Goal: Answer question/provide support

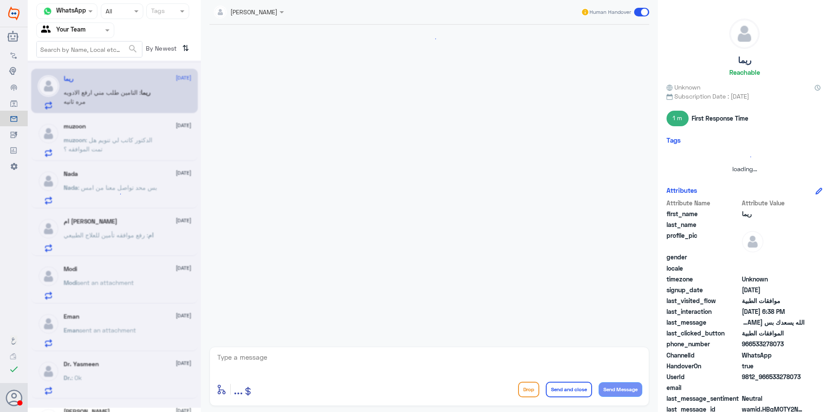
scroll to position [424, 0]
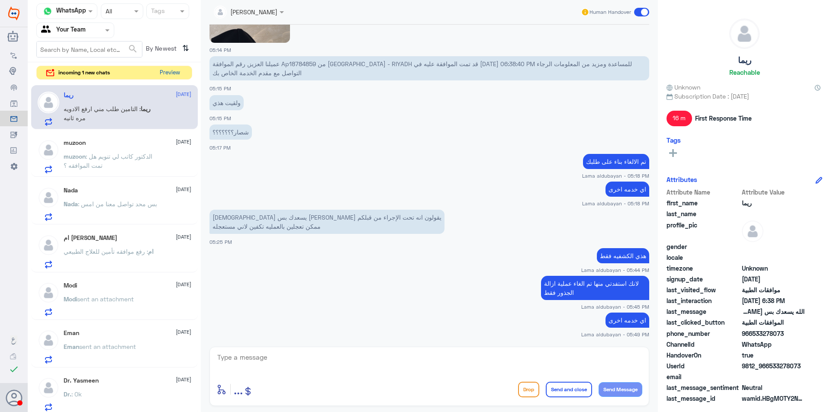
click at [172, 75] on button "Preview" at bounding box center [169, 72] width 27 height 13
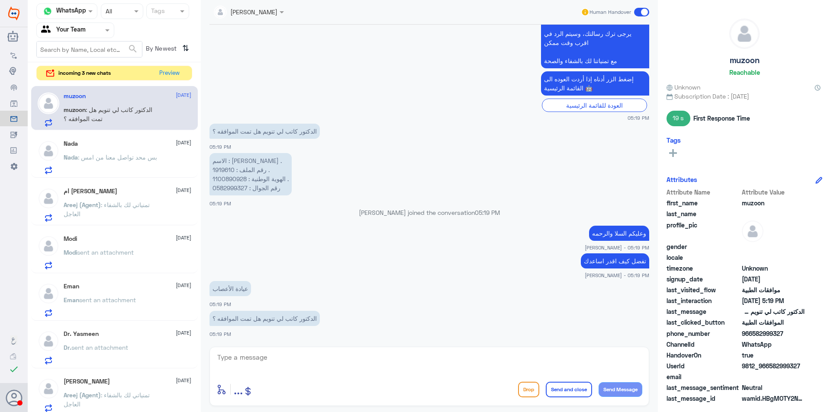
scroll to position [323, 0]
click at [172, 78] on button "Preview" at bounding box center [169, 72] width 27 height 13
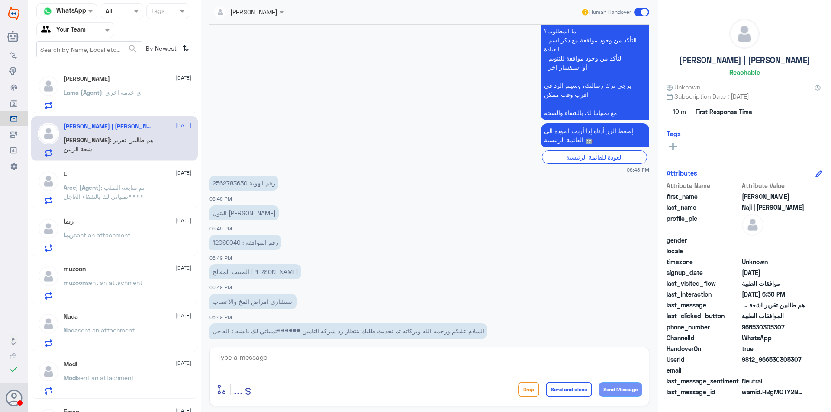
scroll to position [264, 0]
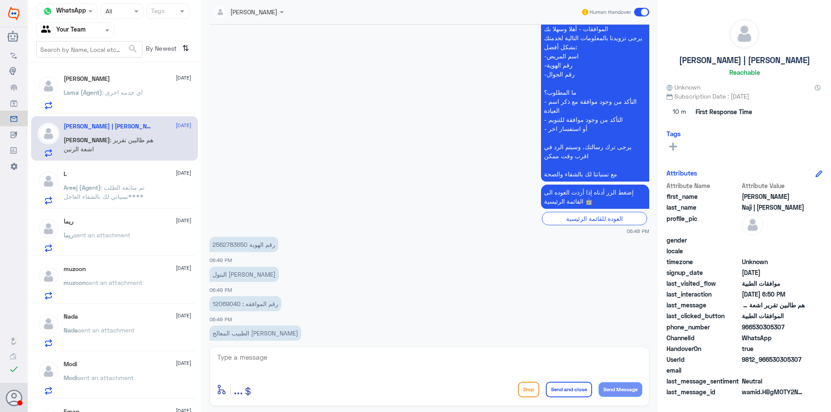
click at [128, 76] on div "[PERSON_NAME] [DATE]" at bounding box center [128, 78] width 128 height 7
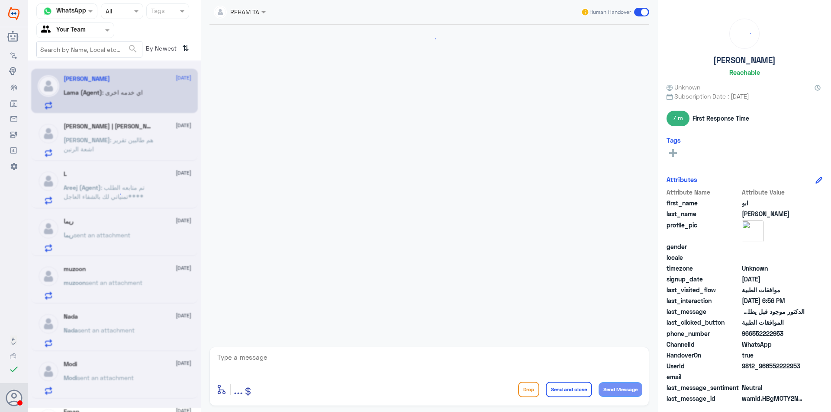
scroll to position [786, 0]
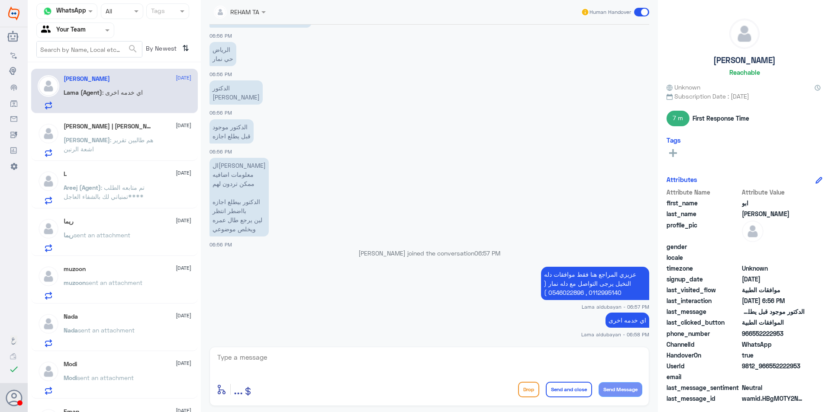
click at [133, 127] on div "[PERSON_NAME] | [PERSON_NAME] [DATE]" at bounding box center [128, 126] width 128 height 7
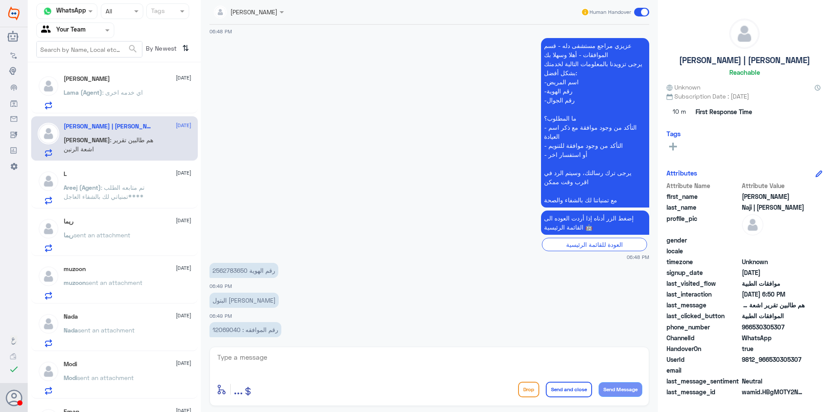
scroll to position [389, 0]
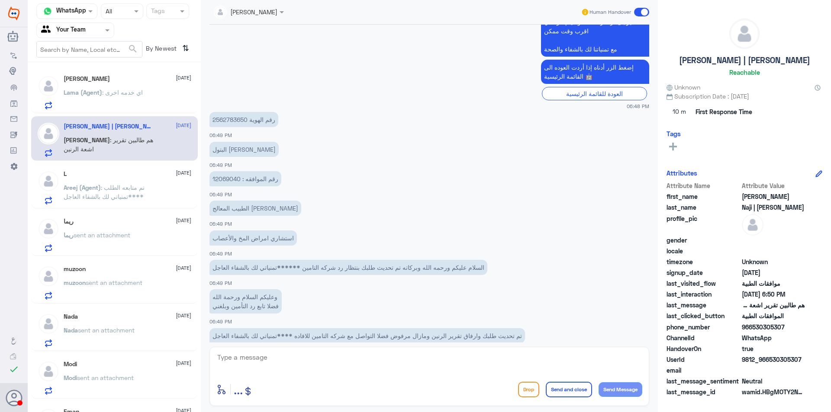
click at [232, 118] on p "رقم الهوية 2562783650" at bounding box center [243, 119] width 69 height 15
copy p "2562783650"
click at [121, 104] on p "Lama (Agent) : اي خدمه اخرى" at bounding box center [103, 99] width 79 height 22
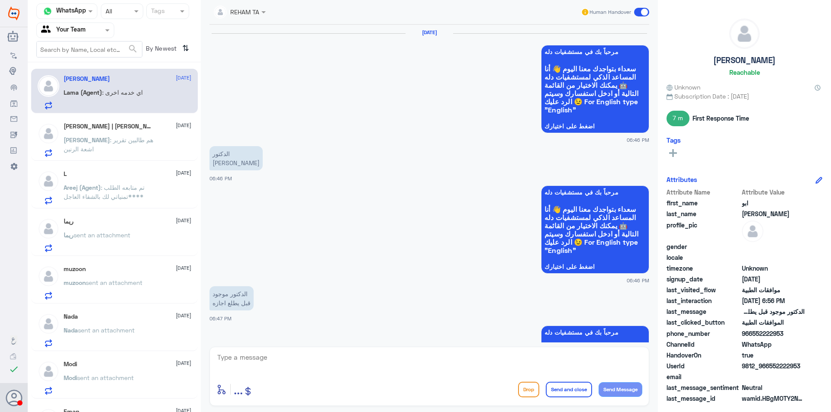
scroll to position [786, 0]
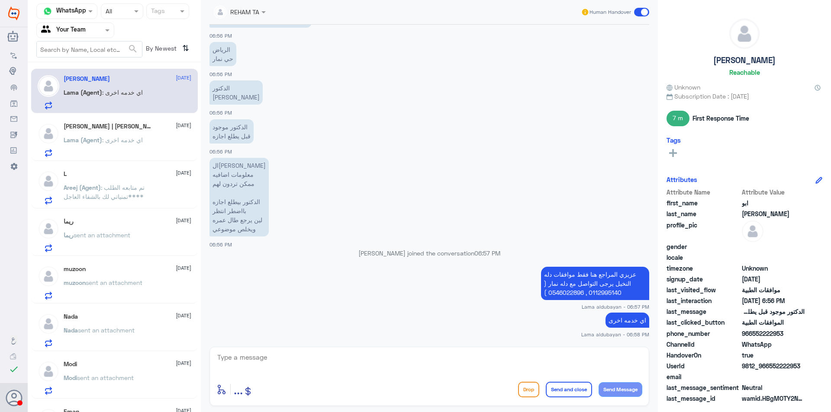
click at [119, 156] on p "Lama (Agent) : اي خدمه اخرى" at bounding box center [103, 146] width 79 height 22
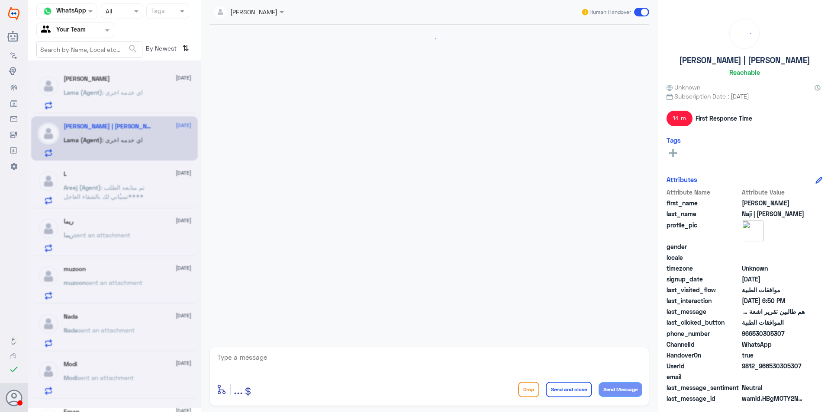
scroll to position [573, 0]
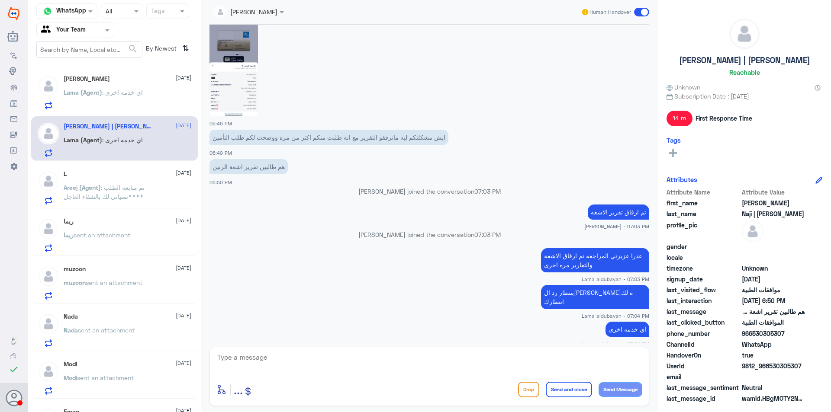
click at [49, 389] on icon at bounding box center [48, 390] width 6 height 2
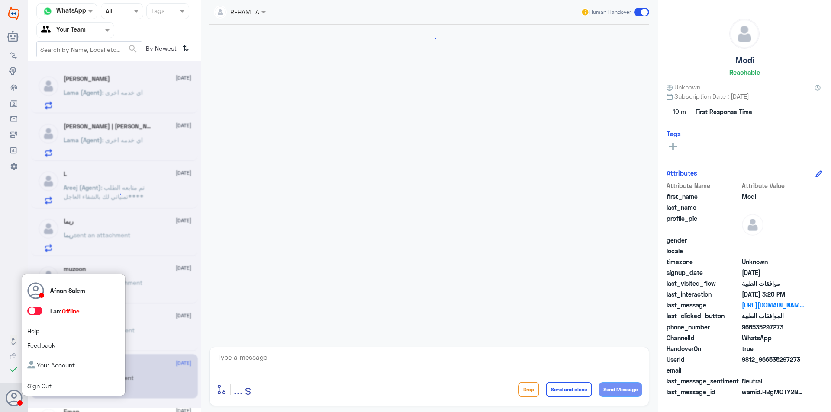
scroll to position [759, 0]
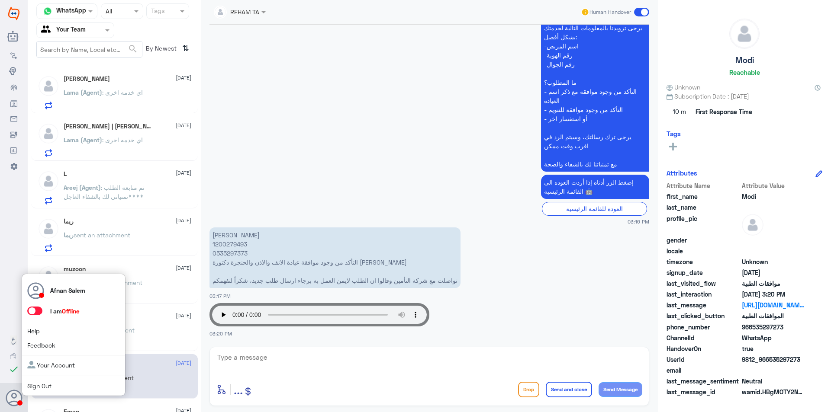
click at [32, 386] on link "Sign Out" at bounding box center [39, 385] width 24 height 7
